Goal: Transaction & Acquisition: Purchase product/service

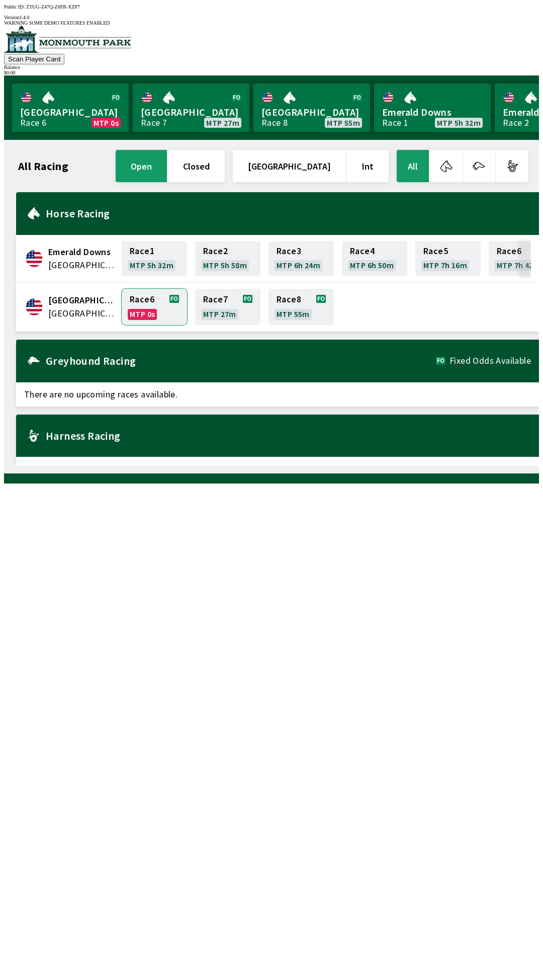
click at [148, 310] on link "Race 6 MTP 0s" at bounding box center [154, 307] width 65 height 36
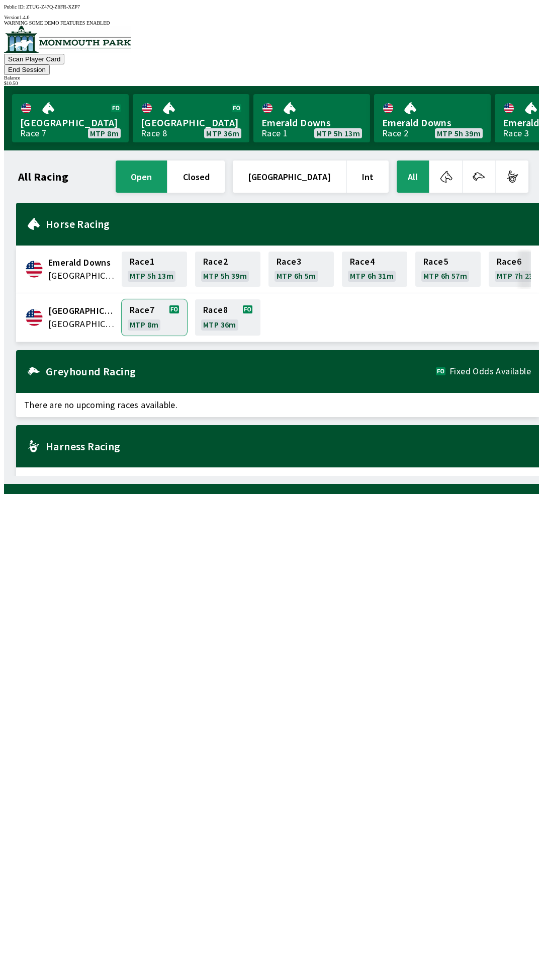
click at [144, 299] on link "Race 7 MTP 8m" at bounding box center [154, 317] width 65 height 36
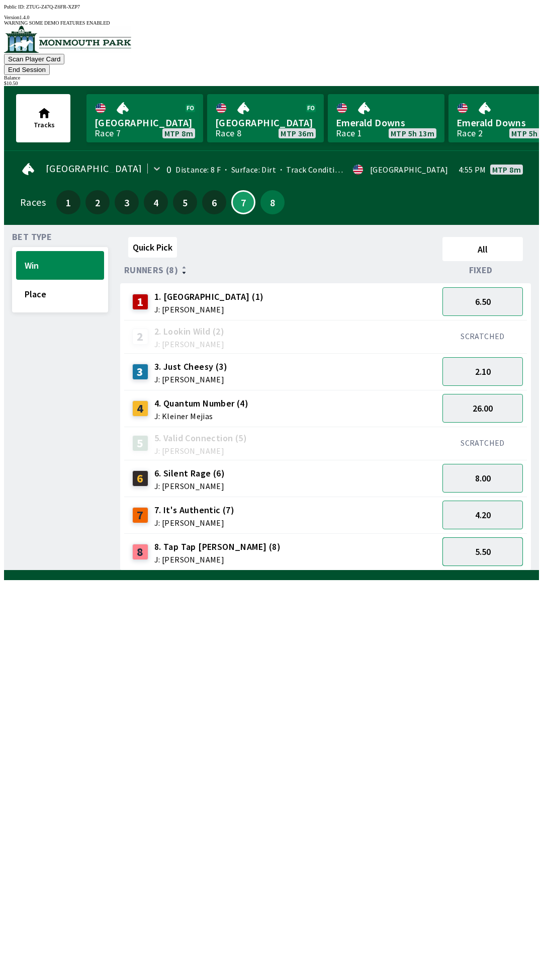
click at [489, 537] on button "5.50" at bounding box center [483, 551] width 80 height 29
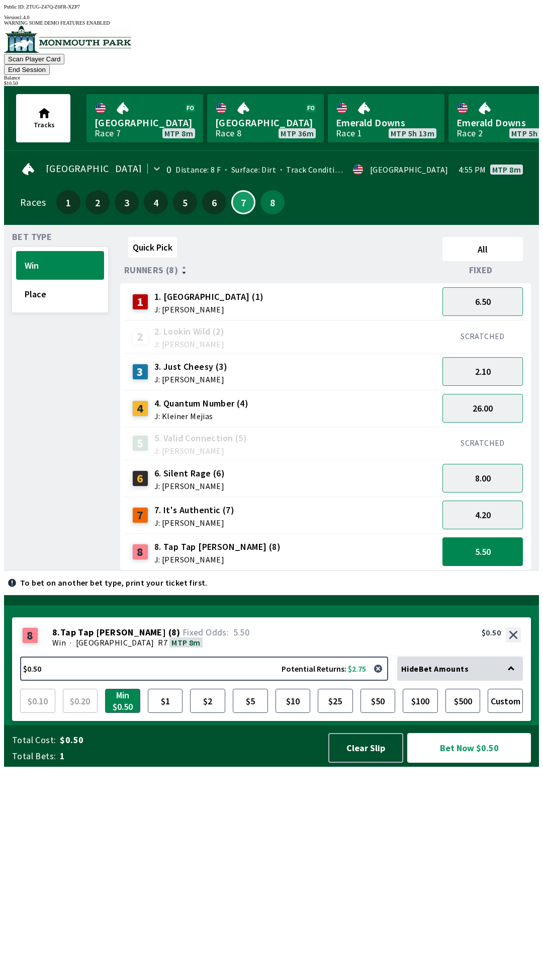
click at [484, 763] on button "Bet Now $0.50" at bounding box center [469, 748] width 124 height 30
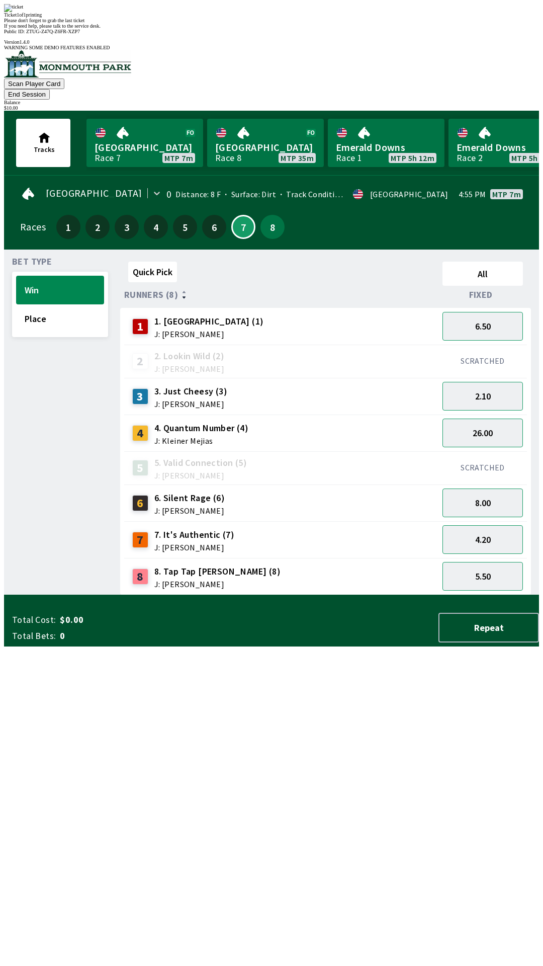
click at [304, 595] on div "Quick Pick All Runners (8) Fixed 1 1. [PERSON_NAME] (1) J: [PERSON_NAME] 6.50 2…" at bounding box center [329, 427] width 419 height 338
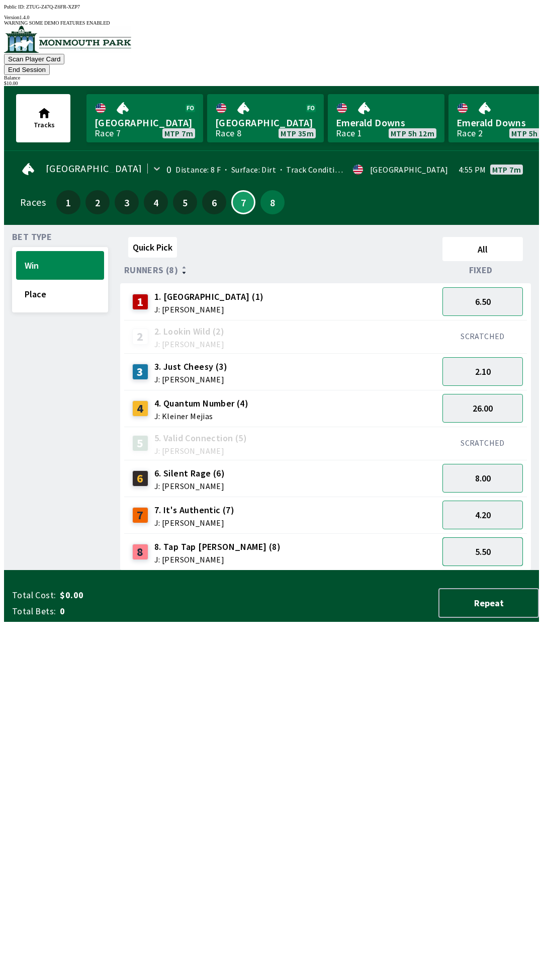
click at [493, 539] on button "5.50" at bounding box center [483, 551] width 80 height 29
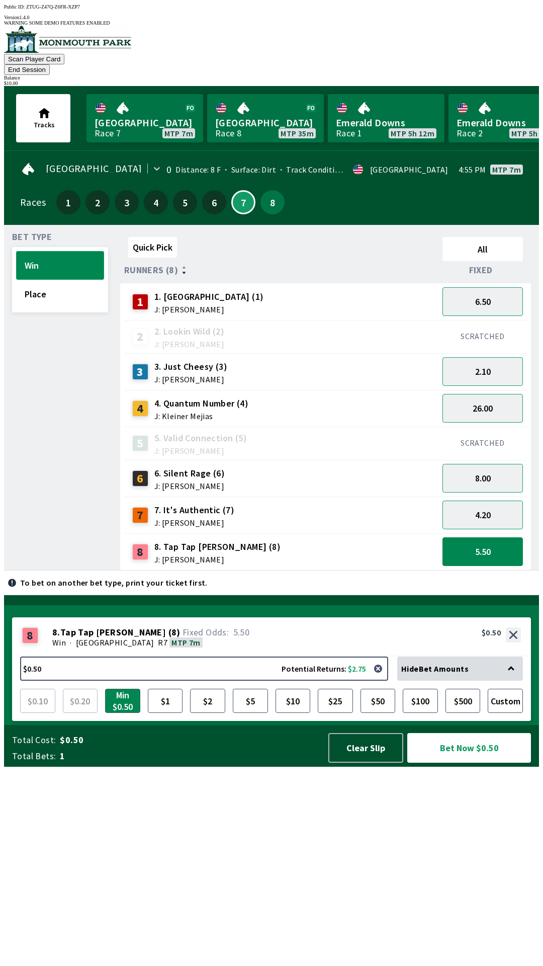
click at [66, 251] on button "Win" at bounding box center [60, 265] width 88 height 29
click at [296, 713] on button "$10" at bounding box center [293, 701] width 35 height 24
click at [474, 763] on button "Bet Now $10.00" at bounding box center [469, 748] width 124 height 30
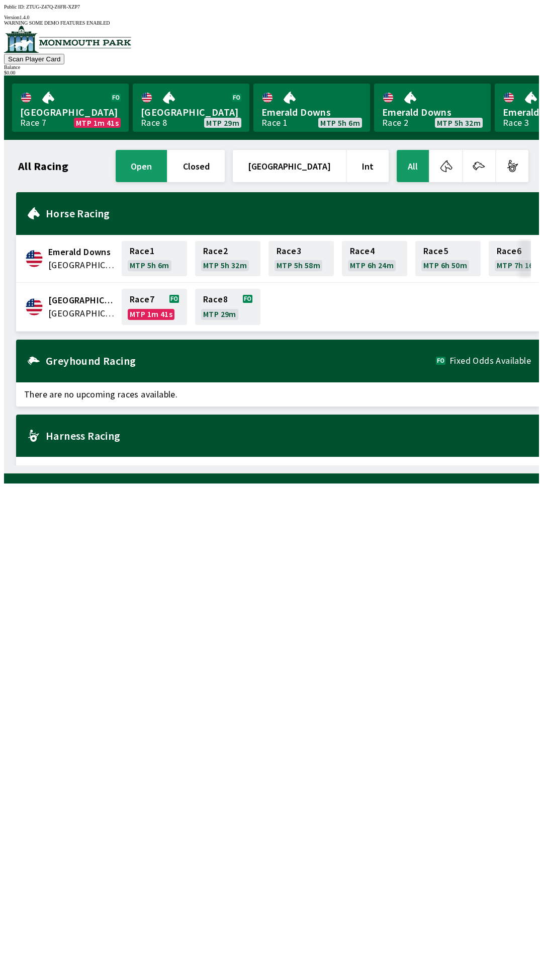
click at [345, 465] on div "All Racing open closed United States Int All Emerald Downs United States Race 1…" at bounding box center [275, 306] width 527 height 317
click at [65, 111] on link "[GEOGRAPHIC_DATA] Race 8 MTP 14m" at bounding box center [70, 107] width 117 height 48
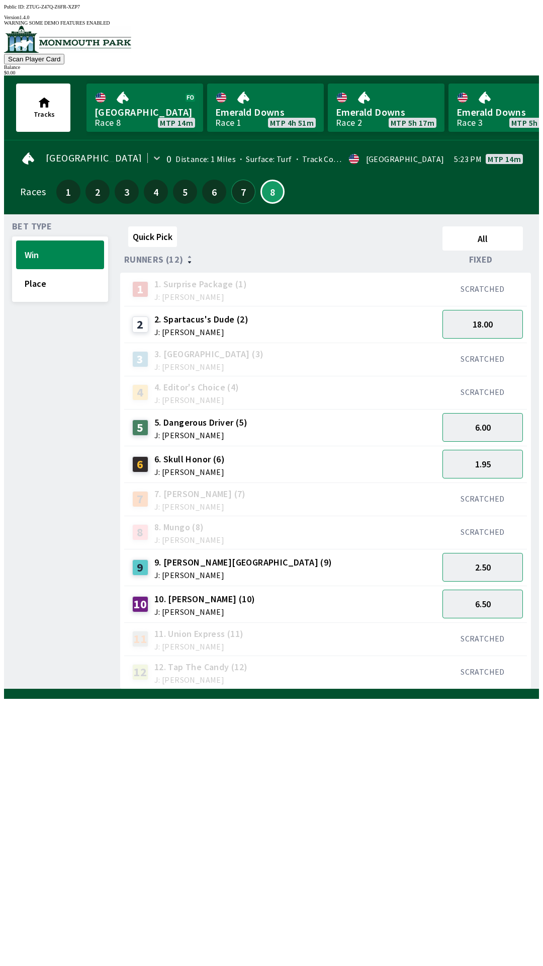
click at [233, 188] on button "7" at bounding box center [243, 192] width 24 height 24
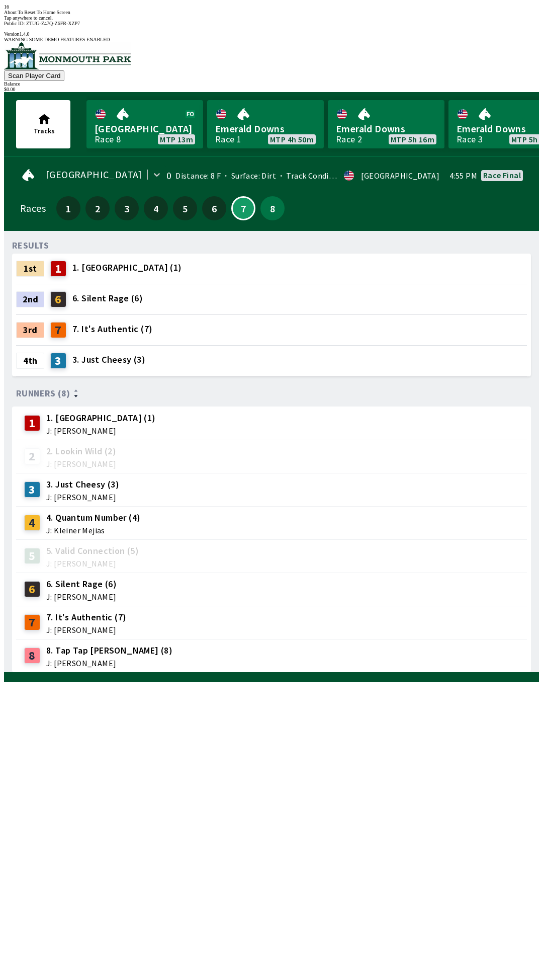
click at [257, 672] on div "RESULTS 1st 1 1. Auden (1) 2nd 6 6. Silent Rage (6) 3rd 7 7. It's Authentic (7)…" at bounding box center [275, 456] width 527 height 434
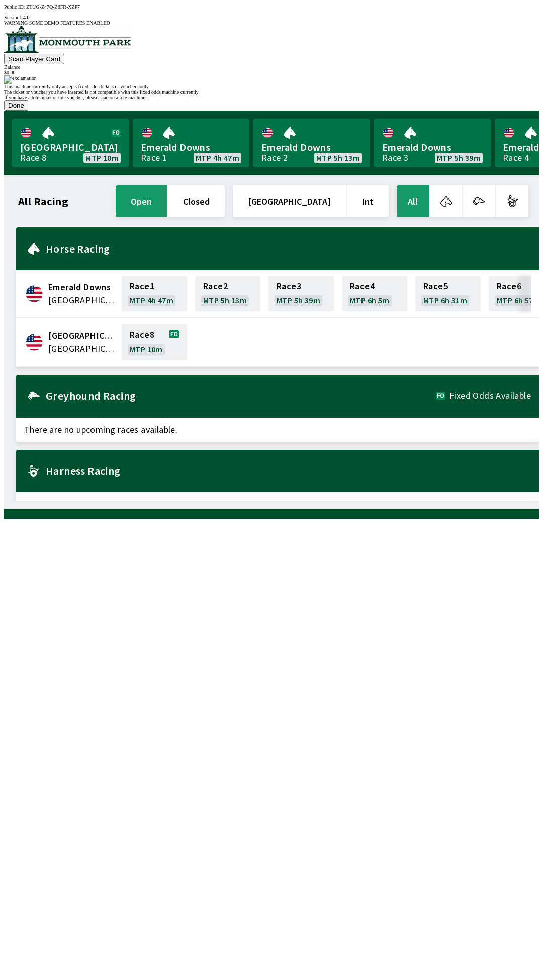
click at [296, 397] on div "Emerald Downs United States Race 1 MTP 4h 47m Race 2 MTP 5h 13m Race 3 MTP 5h 3…" at bounding box center [277, 371] width 523 height 289
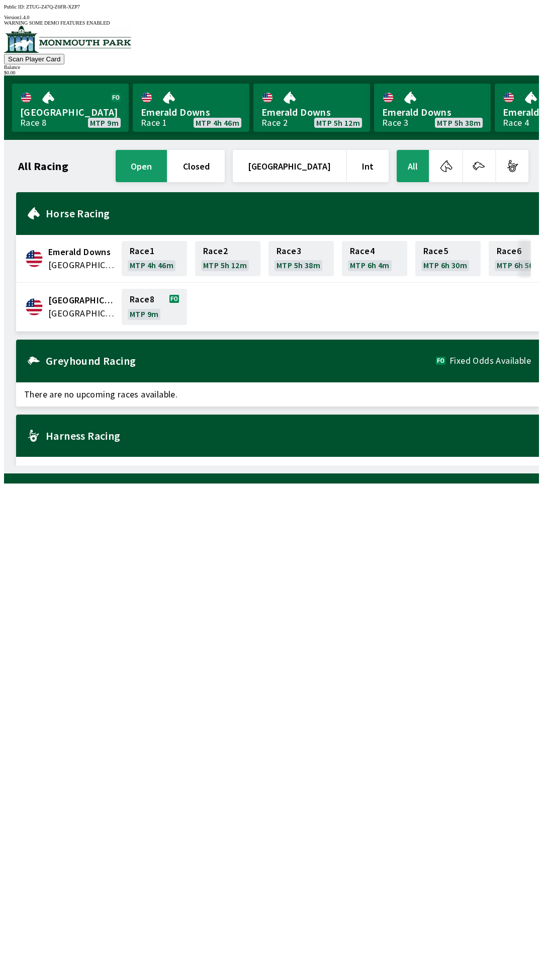
click at [219, 154] on button "closed" at bounding box center [196, 166] width 57 height 32
